Goal: Task Accomplishment & Management: Manage account settings

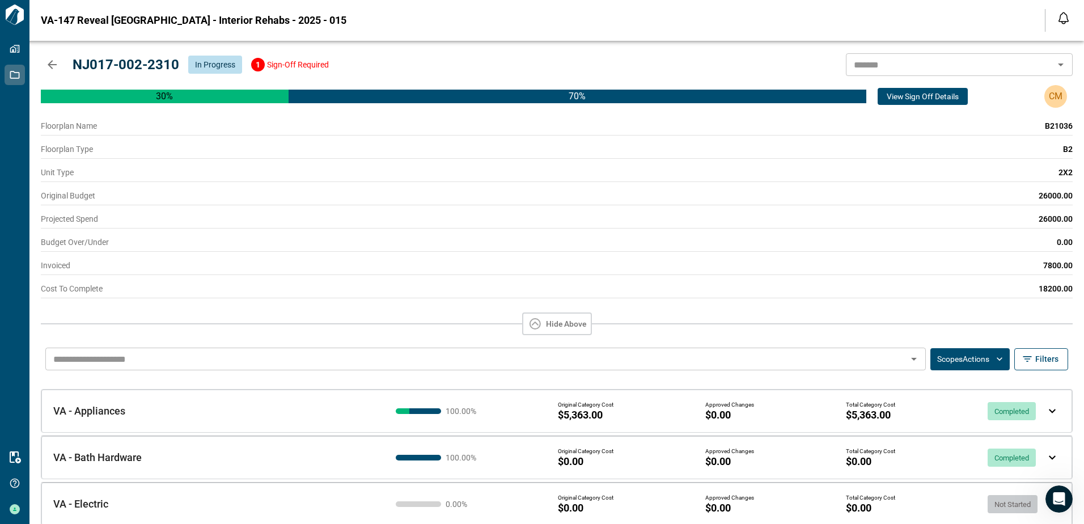
click at [352, 259] on div "Invoiced 7800.00" at bounding box center [554, 263] width 1036 height 23
click at [567, 329] on button "Hide Above" at bounding box center [557, 323] width 70 height 23
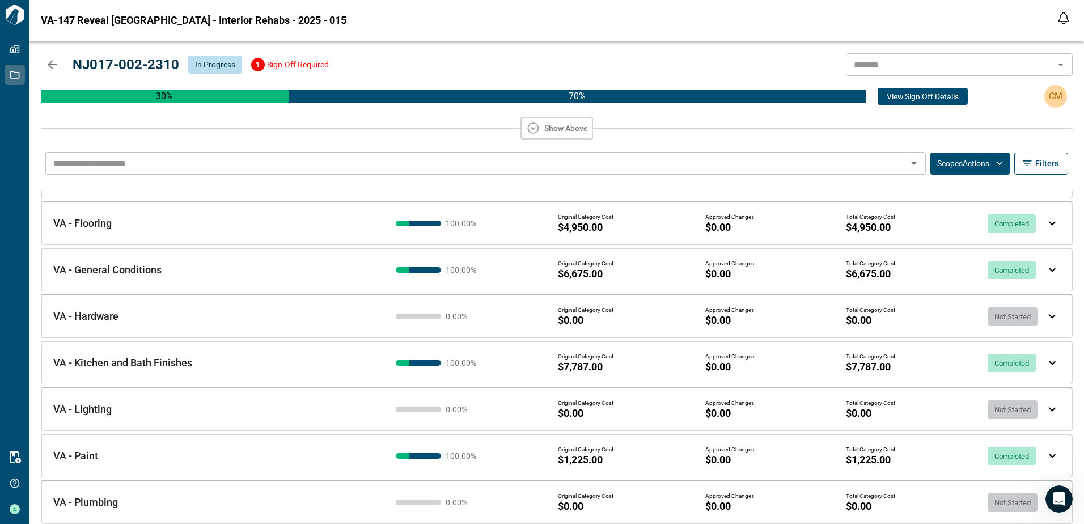
scroll to position [134, 0]
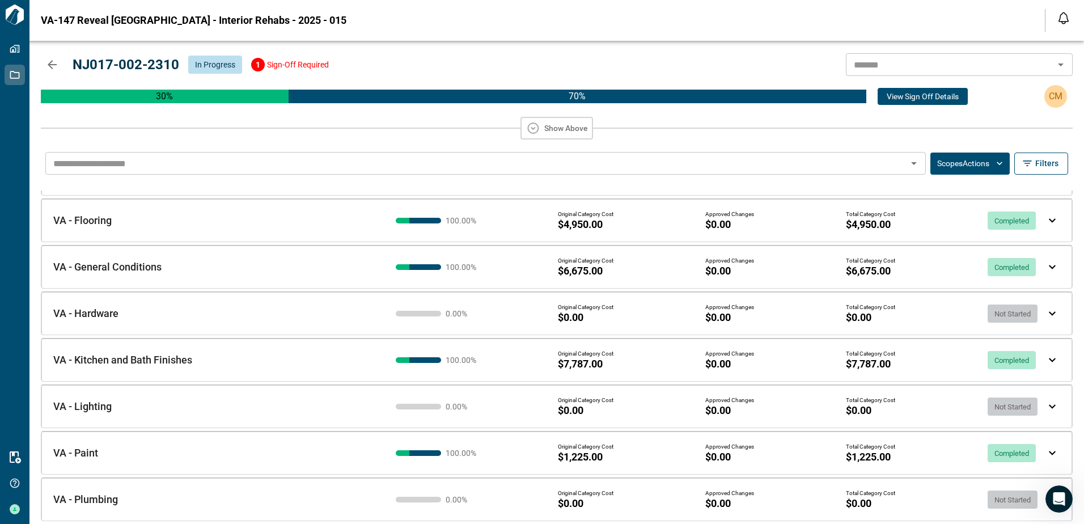
click at [1048, 221] on img at bounding box center [1051, 220] width 7 height 5
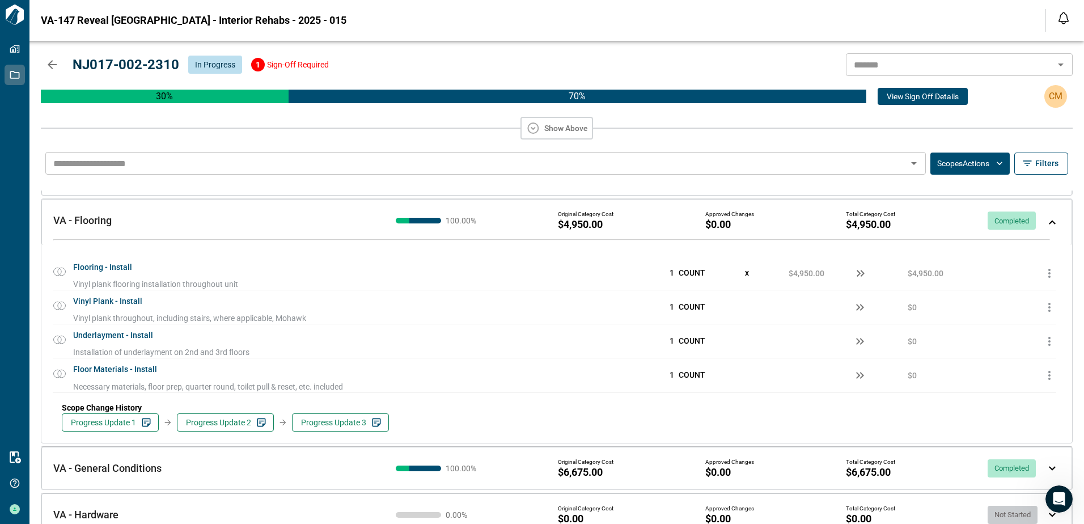
click at [1048, 227] on div "VA - Flooring VA - Flooring 100.00 % Original Category Cost $4,950.00 Approved …" at bounding box center [556, 222] width 1030 height 46
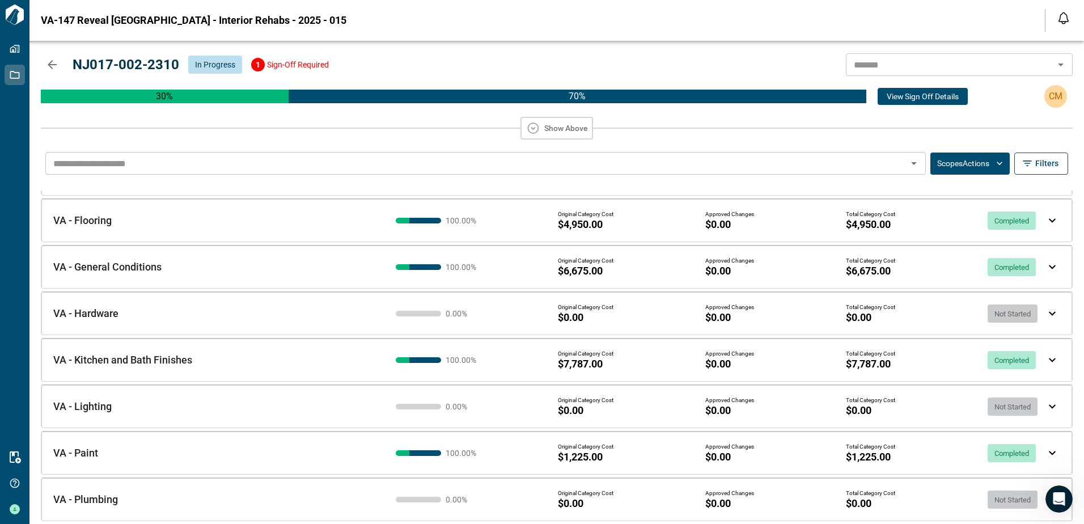
click at [1048, 359] on img at bounding box center [1051, 360] width 7 height 5
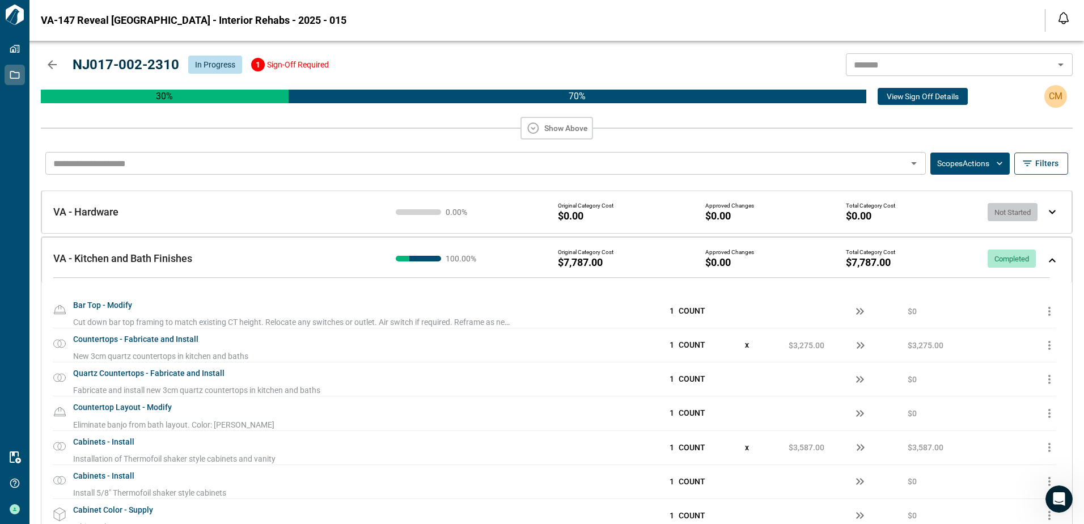
scroll to position [248, 0]
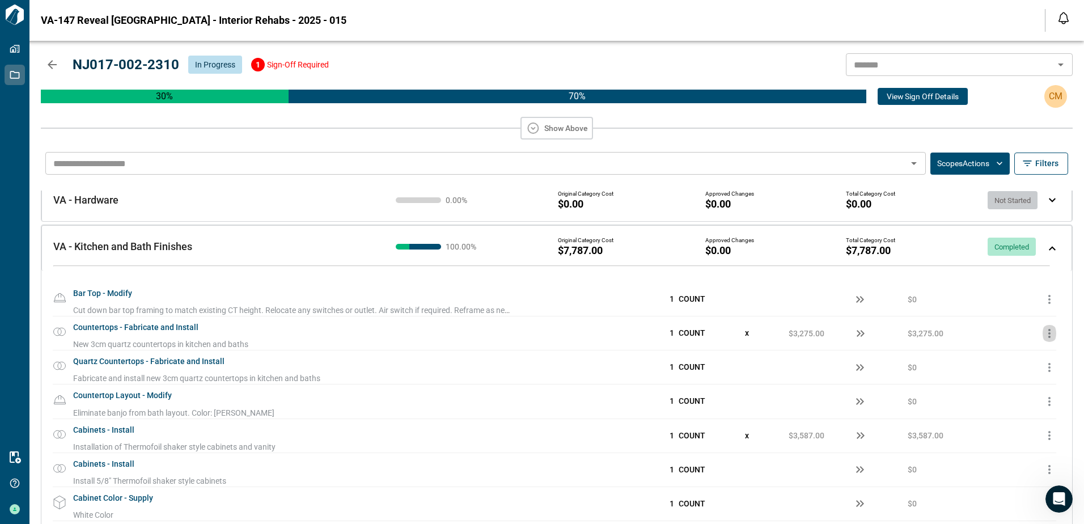
click at [1045, 335] on icon "button" at bounding box center [1049, 333] width 14 height 14
click at [1026, 358] on span "Add Price Change" at bounding box center [1018, 359] width 71 height 11
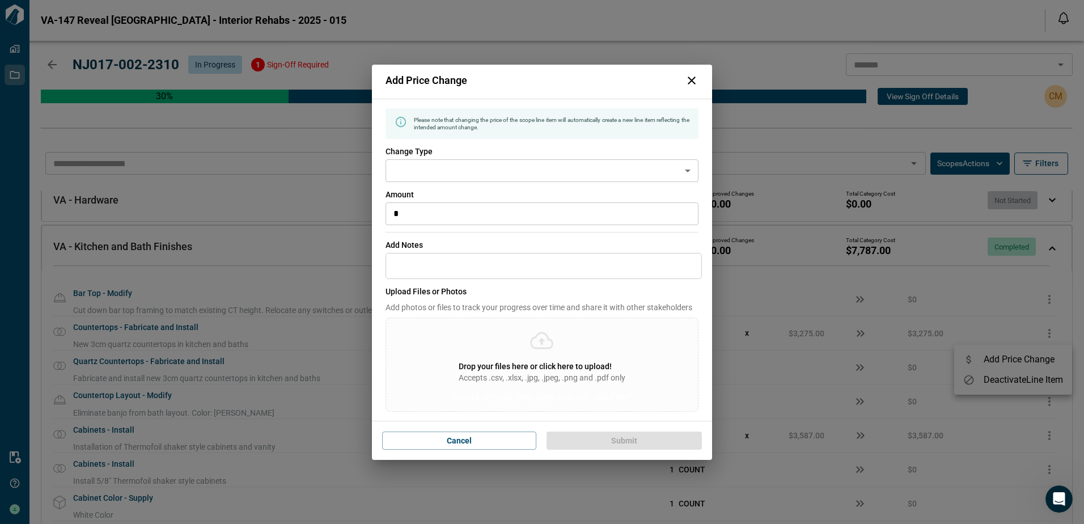
click at [690, 77] on icon at bounding box center [692, 81] width 14 height 14
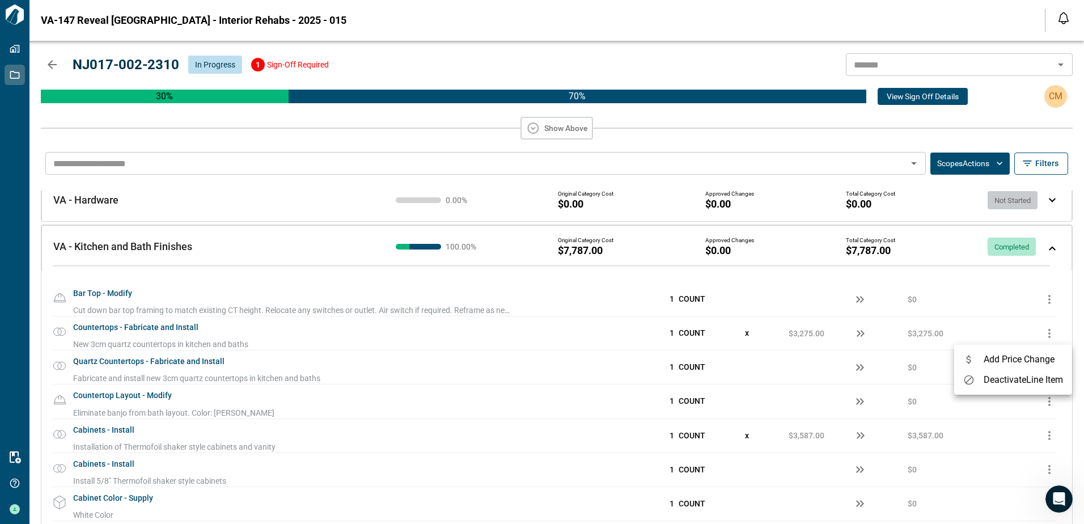
click at [999, 124] on div at bounding box center [542, 262] width 1084 height 524
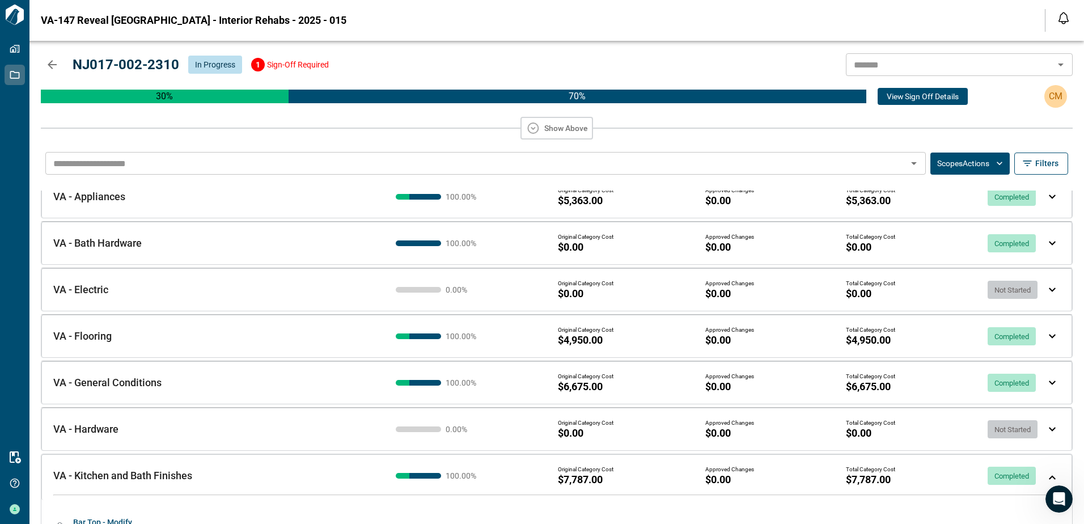
scroll to position [0, 0]
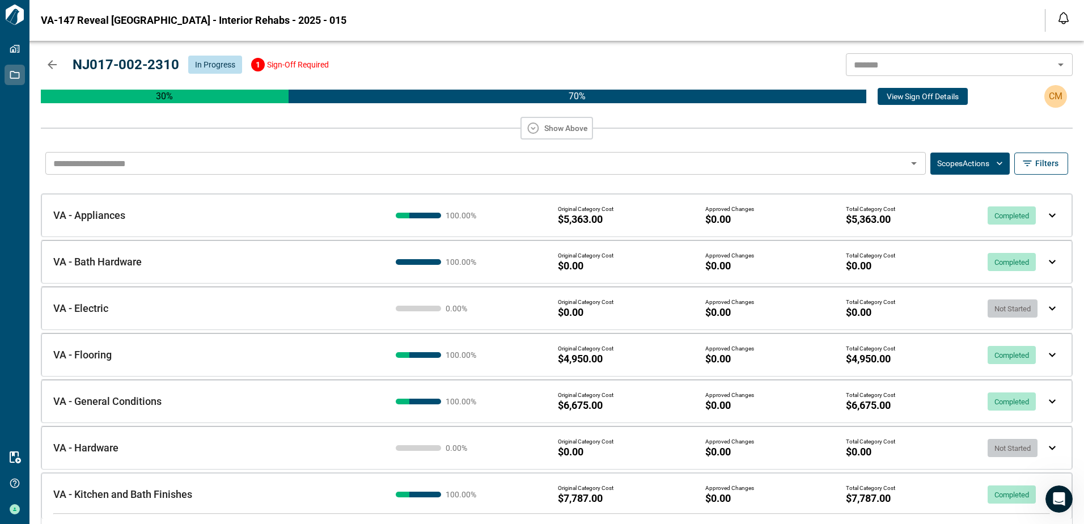
click at [1044, 351] on div "VA - Flooring VA - Flooring 100.00 % Original Category Cost $4,950.00 Approved …" at bounding box center [556, 354] width 1030 height 43
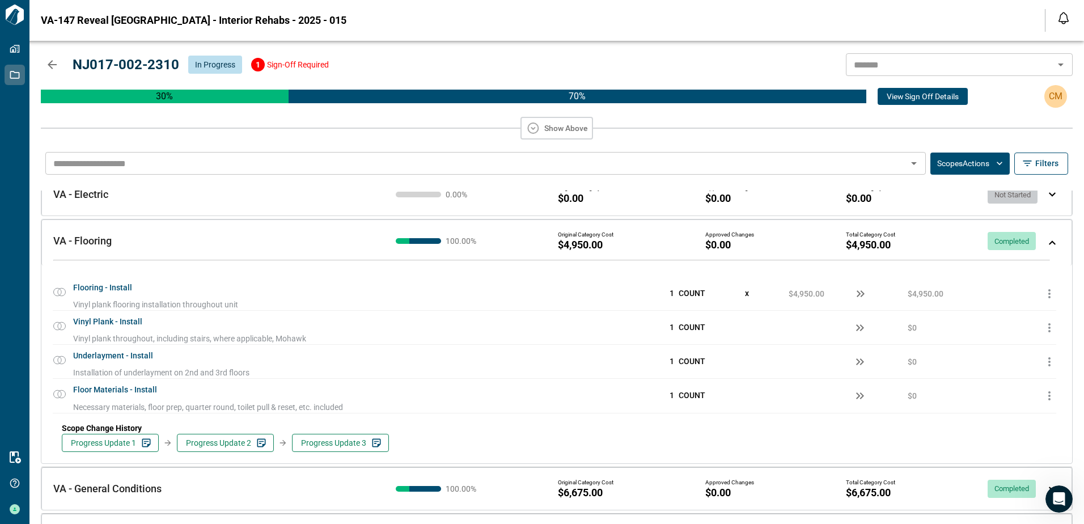
scroll to position [113, 0]
click at [950, 163] on button "Scopes Actions" at bounding box center [969, 163] width 79 height 22
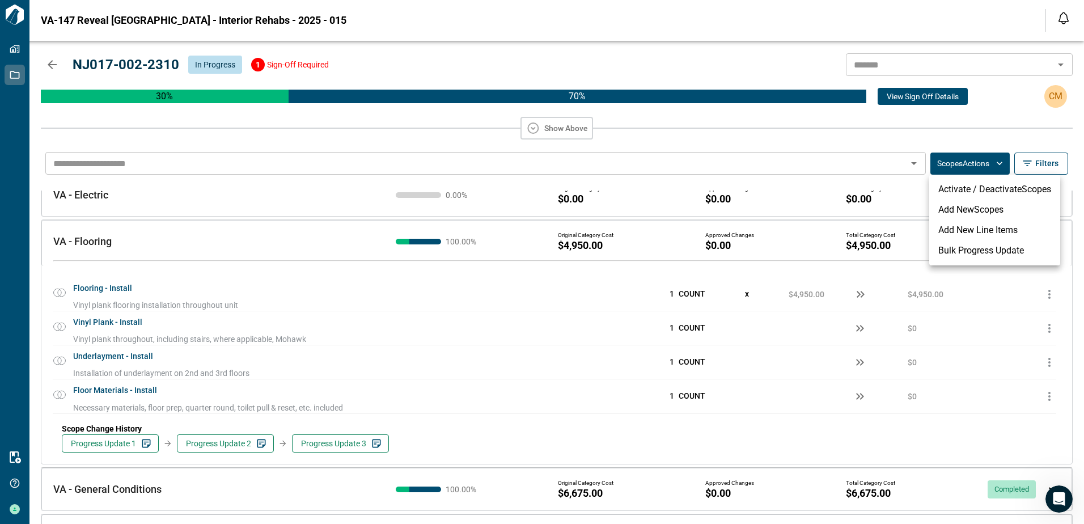
click at [942, 251] on li "Bulk Progress Update" at bounding box center [994, 250] width 131 height 20
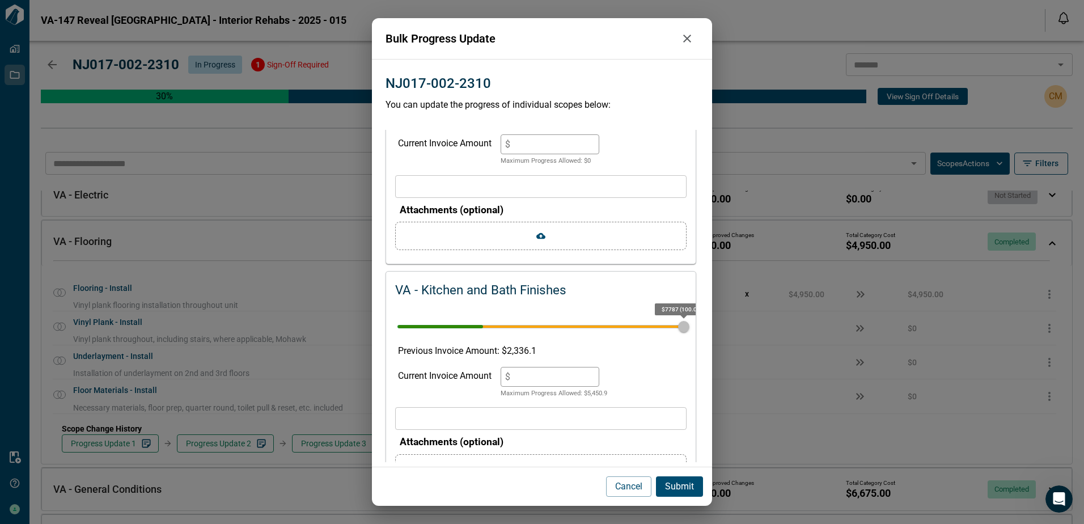
scroll to position [1133, 0]
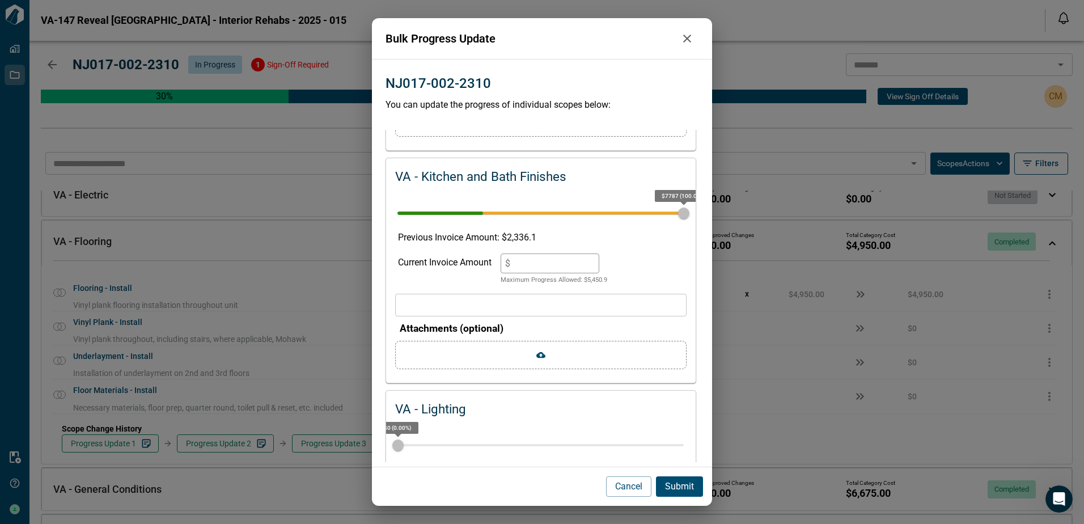
drag, startPoint x: 688, startPoint y: 38, endPoint x: 674, endPoint y: 4, distance: 36.6
click at [688, 38] on icon "button" at bounding box center [687, 39] width 8 height 8
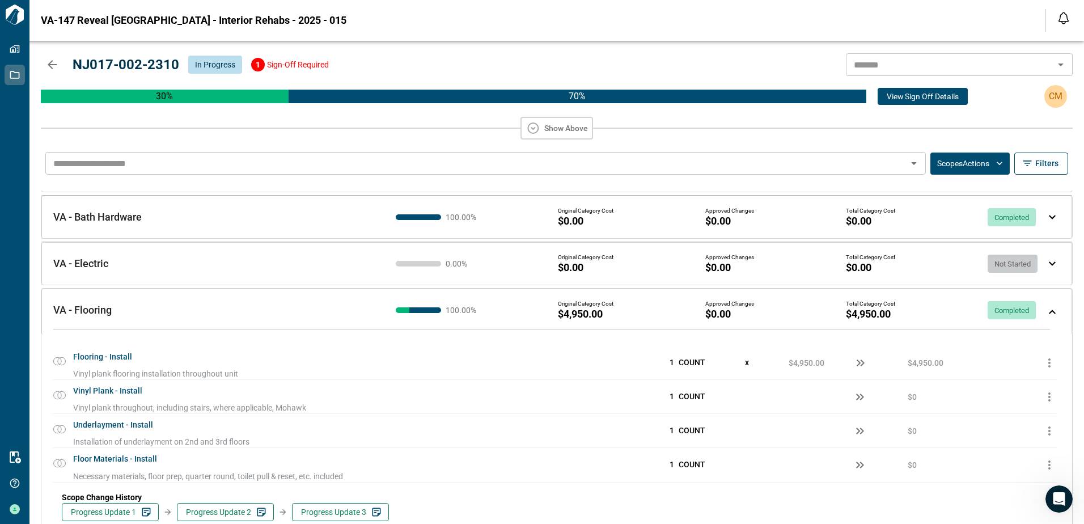
scroll to position [0, 0]
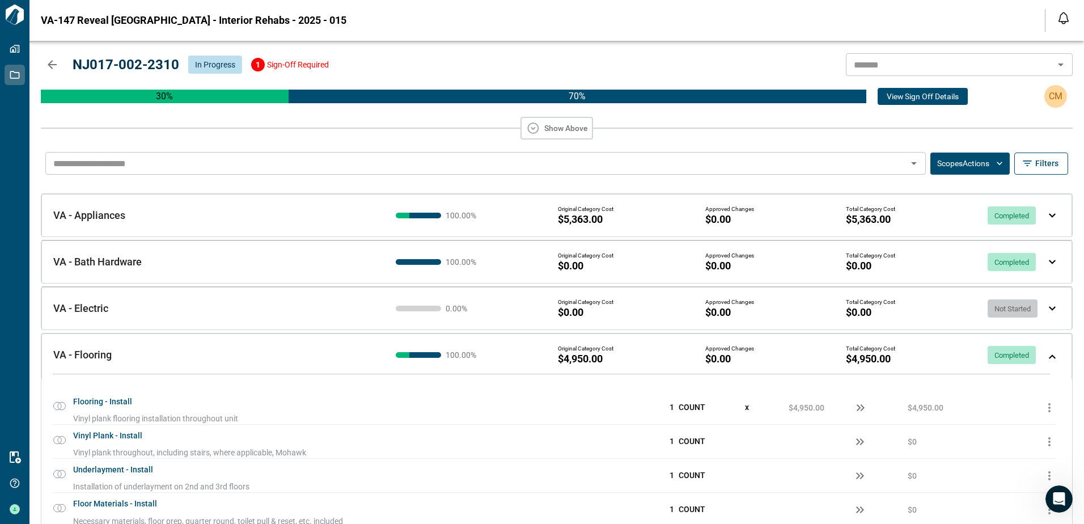
click at [1048, 214] on img at bounding box center [1051, 215] width 7 height 5
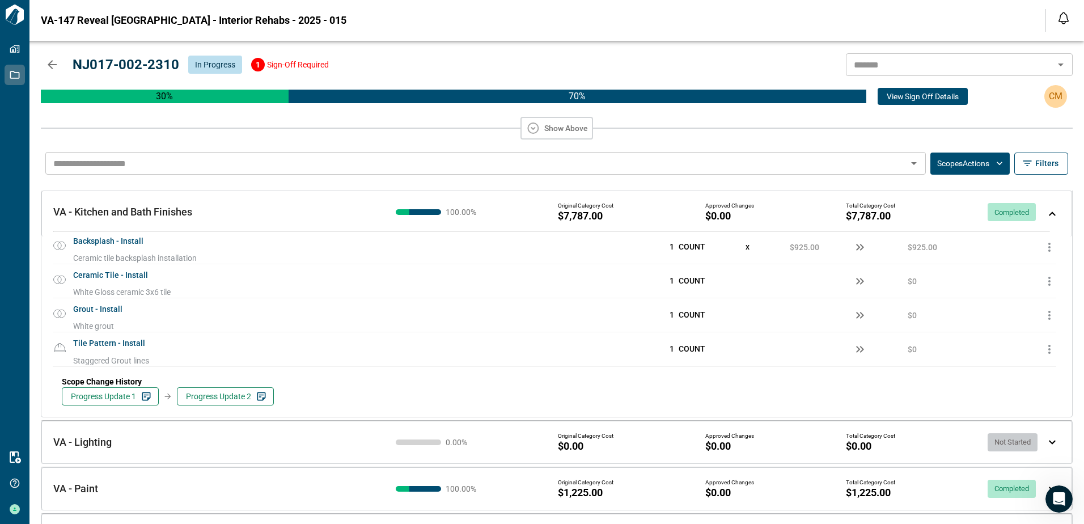
scroll to position [1009, 0]
